Goal: Contribute content

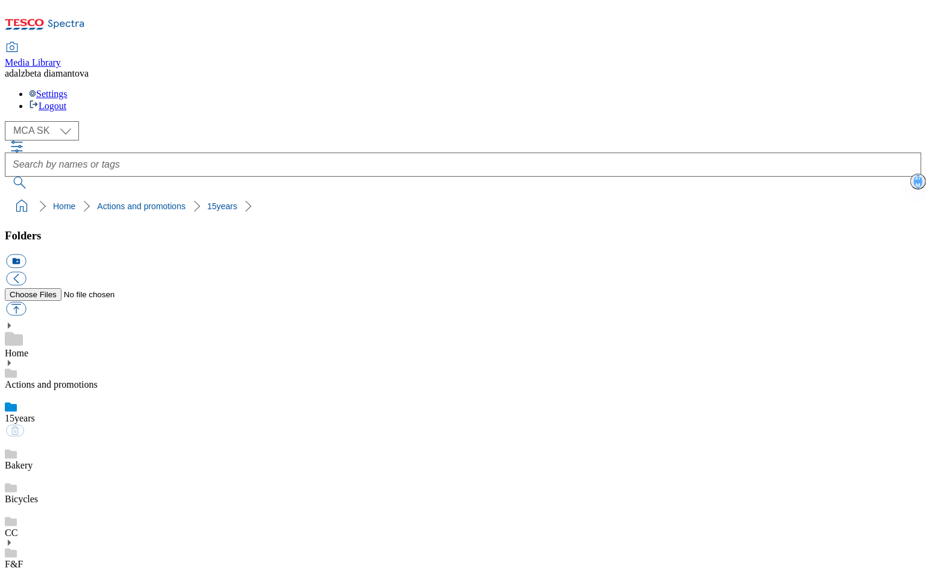
select select "flare-mca-sk"
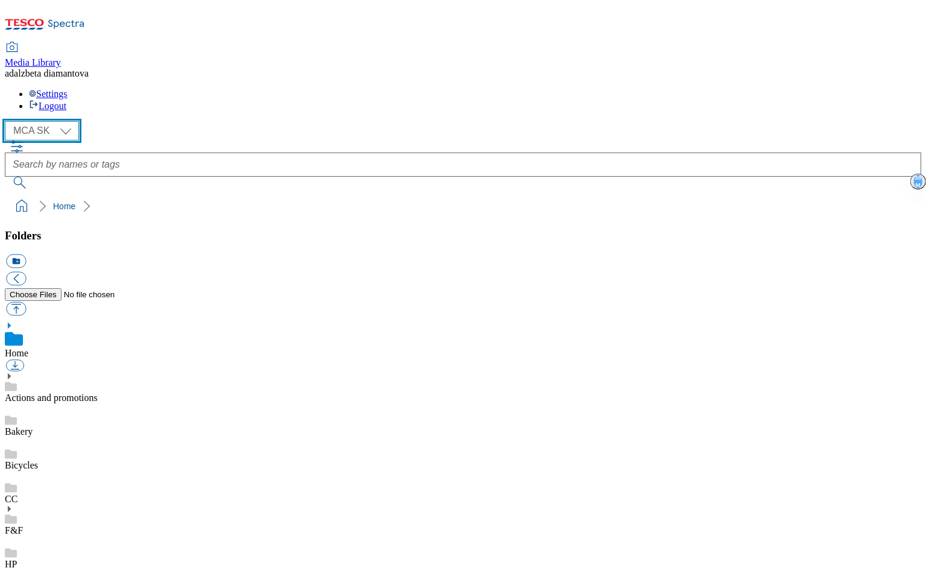
click at [74, 121] on select "MCA CZ MCA HU MCA SK" at bounding box center [42, 130] width 74 height 19
select select "flare-mca-cz"
click at [8, 121] on select "MCA CZ MCA HU MCA SK" at bounding box center [42, 130] width 74 height 19
click at [70, 392] on link "Actions and promotions" at bounding box center [51, 397] width 93 height 10
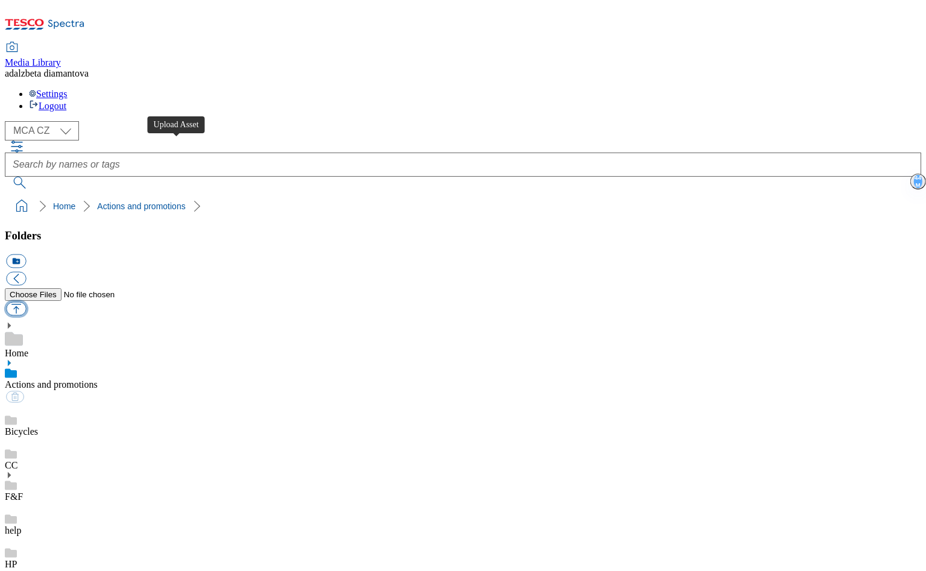
click at [26, 302] on button "button" at bounding box center [16, 309] width 20 height 14
type input "C:\fakepath\cz-skolakum-od-srdce-image01.png"
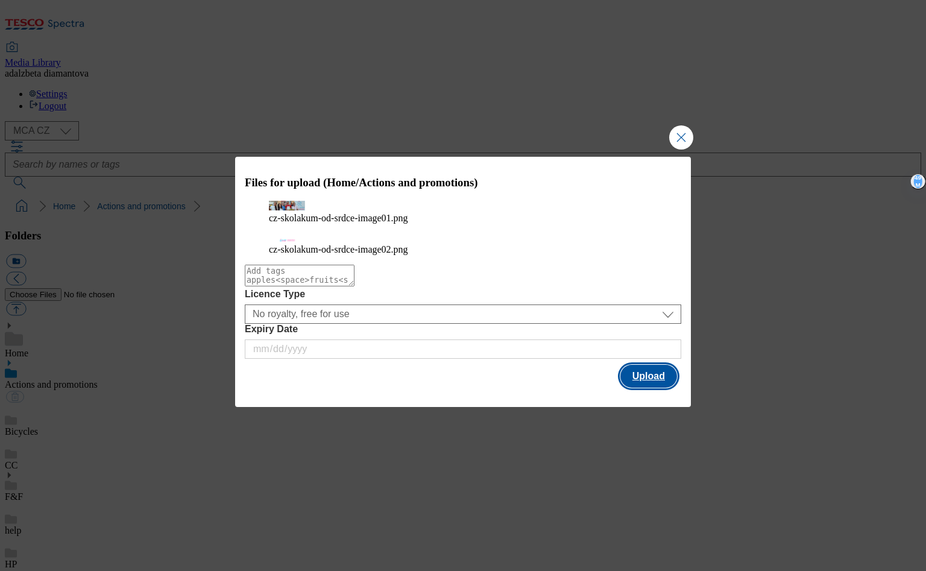
click at [653, 387] on button "Upload" at bounding box center [648, 376] width 57 height 23
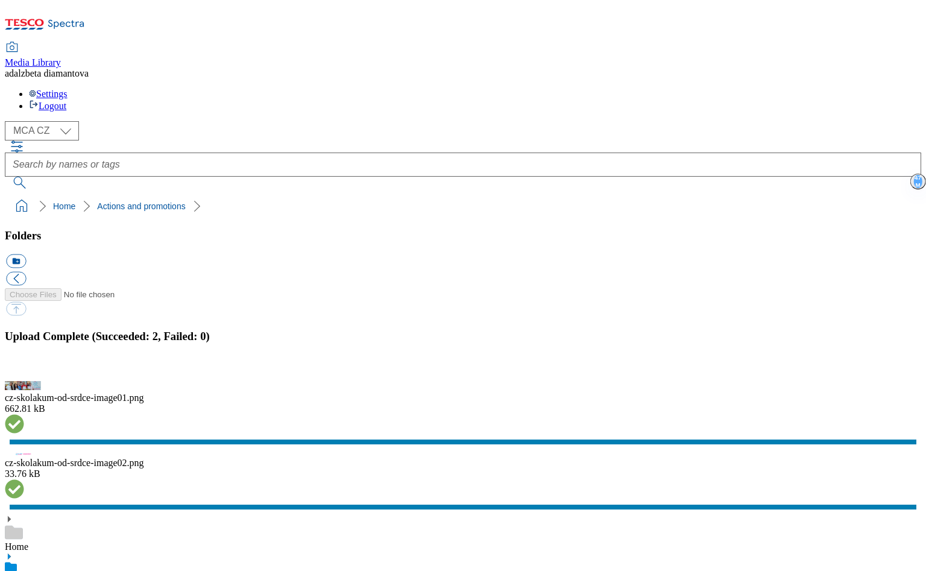
click at [24, 368] on button "button" at bounding box center [15, 373] width 18 height 11
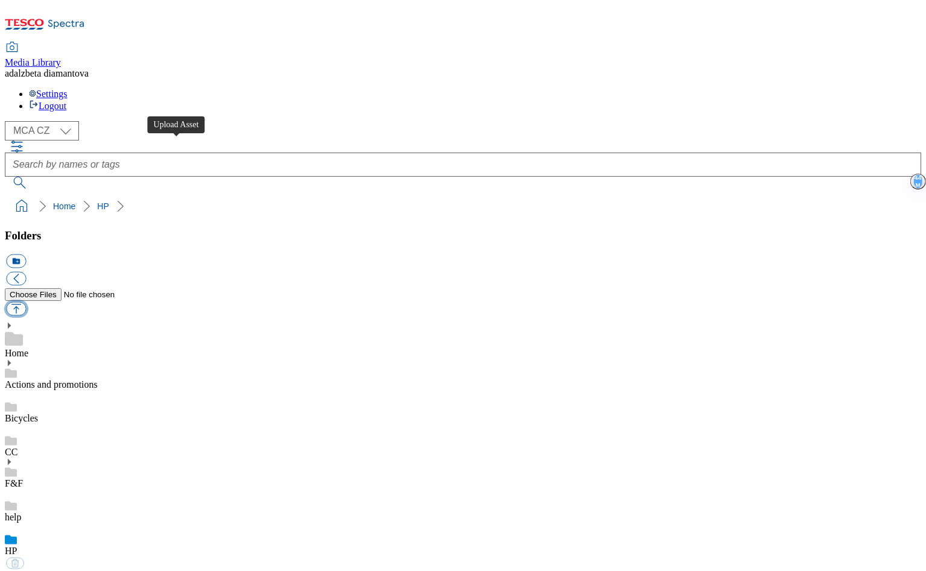
click at [26, 302] on button "button" at bounding box center [16, 309] width 20 height 14
type input "C:\fakepath\cz-wk27-hpb-coupon.png"
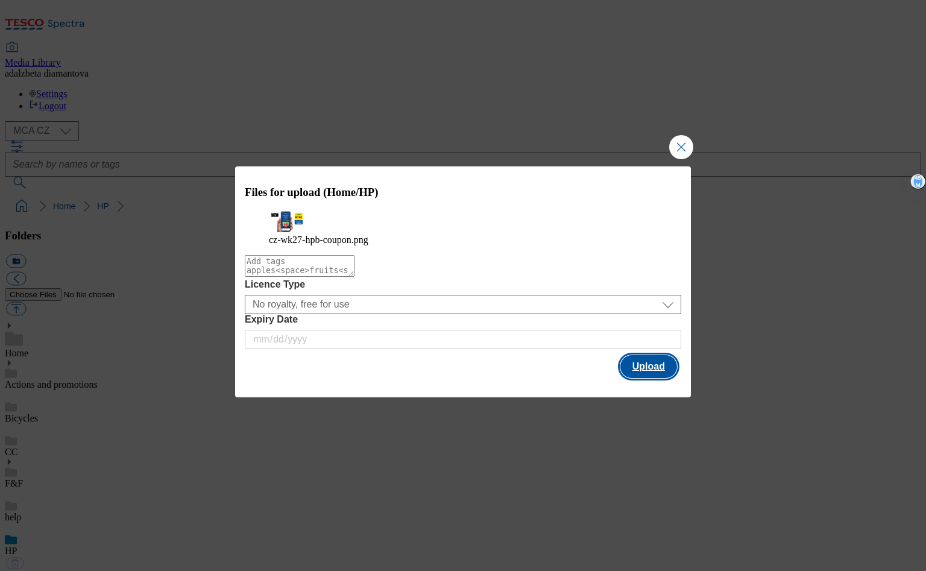
click at [658, 374] on button "Upload" at bounding box center [648, 366] width 57 height 23
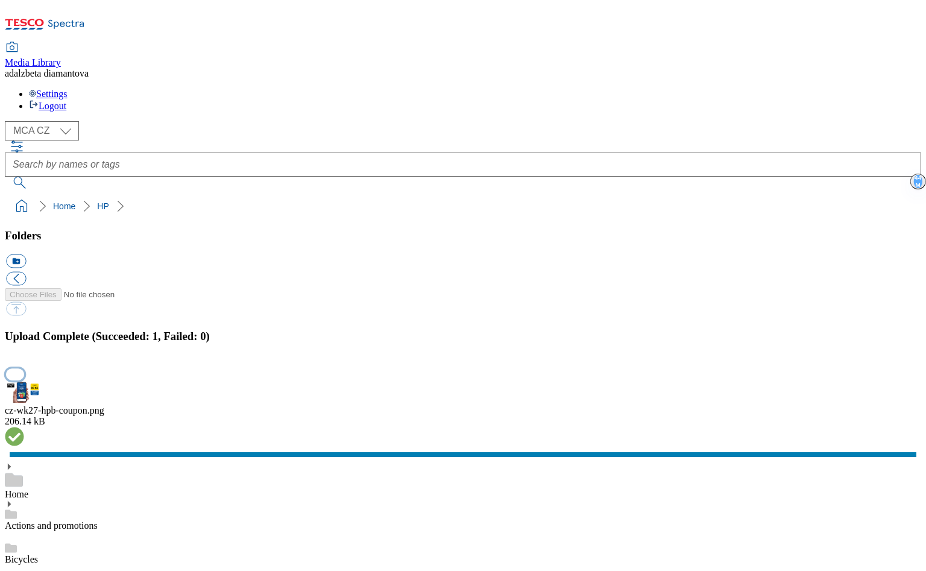
click at [24, 368] on button "button" at bounding box center [15, 373] width 18 height 11
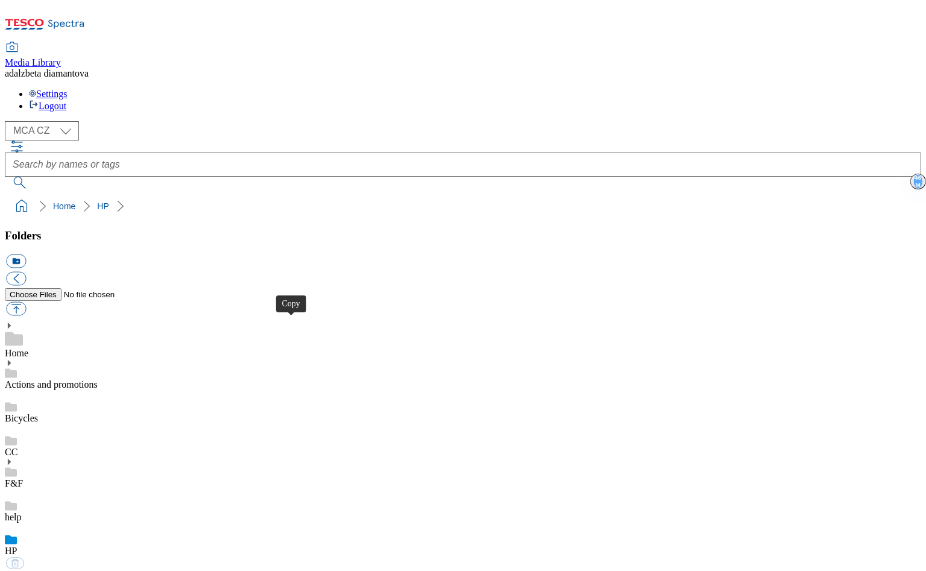
click at [91, 379] on link "Actions and promotions" at bounding box center [51, 384] width 93 height 10
